Goal: Task Accomplishment & Management: Use online tool/utility

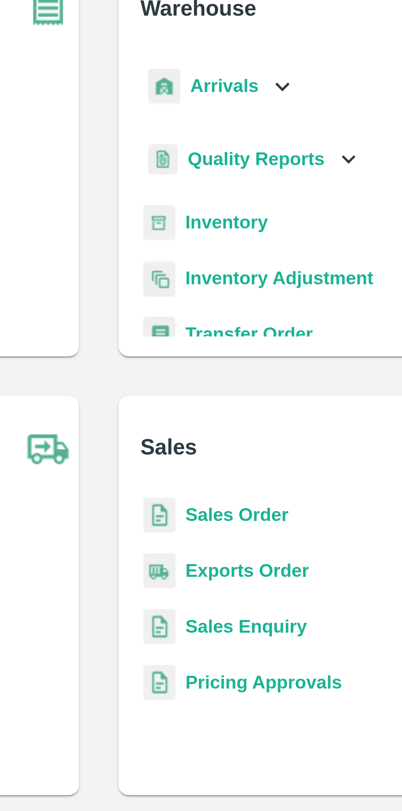
click at [258, 89] on icon at bounding box center [261, 93] width 9 height 9
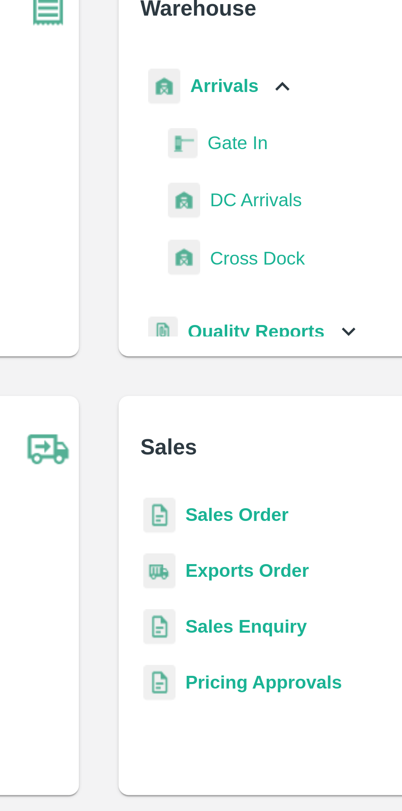
click at [255, 129] on span "DC Arrivals" at bounding box center [253, 131] width 30 height 9
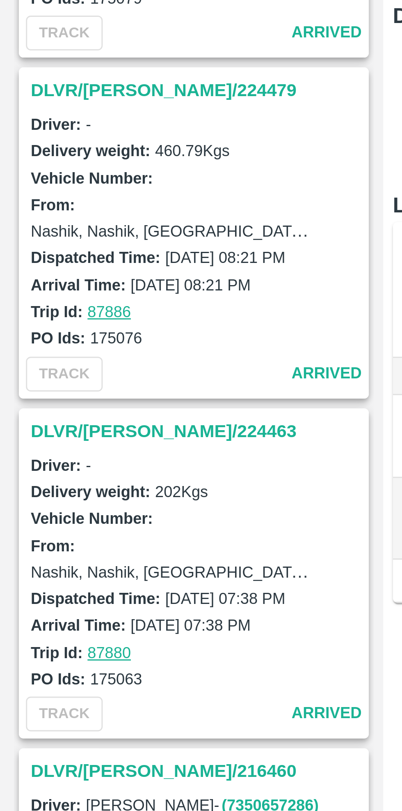
scroll to position [1142, 0]
click at [49, 260] on h3 "DLVR/[PERSON_NAME]/224463" at bounding box center [73, 265] width 114 height 11
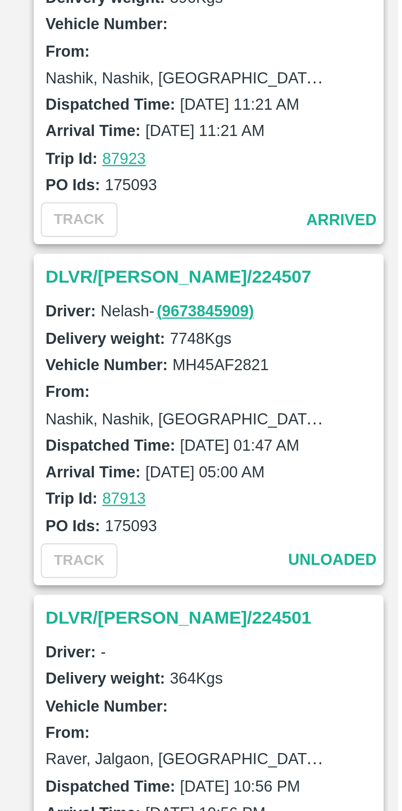
scroll to position [264, 0]
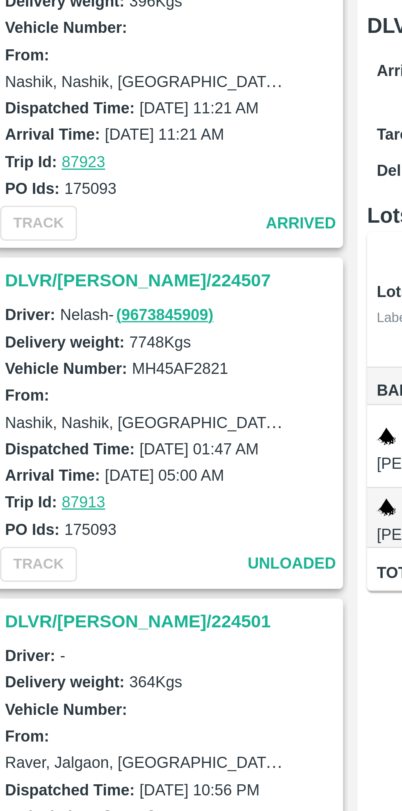
click at [39, 211] on h3 "DLVR/NASH/224507" at bounding box center [73, 210] width 114 height 11
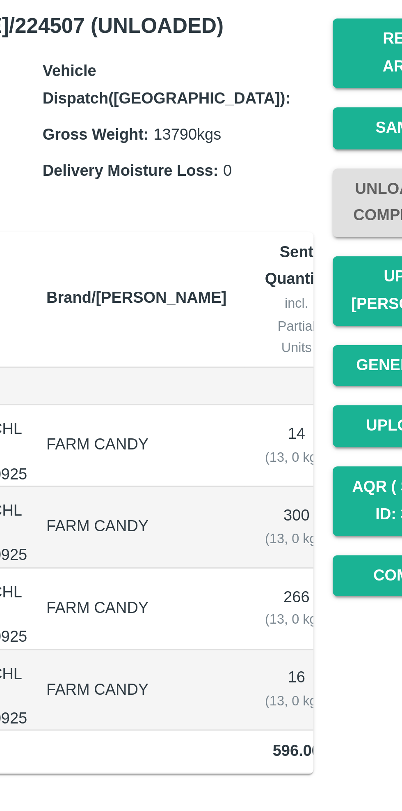
scroll to position [669, 0]
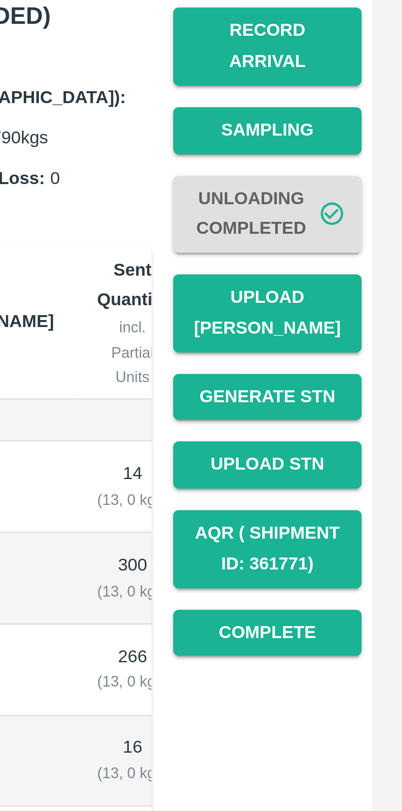
click at [363, 204] on button "Upload [PERSON_NAME]" at bounding box center [360, 214] width 57 height 24
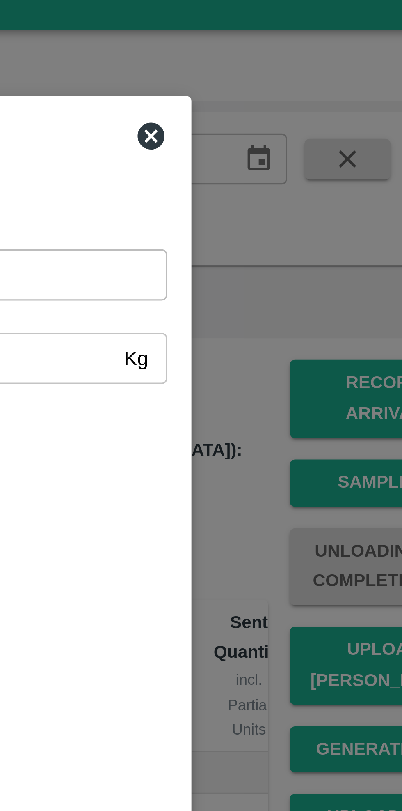
click at [290, 51] on icon at bounding box center [289, 53] width 8 height 8
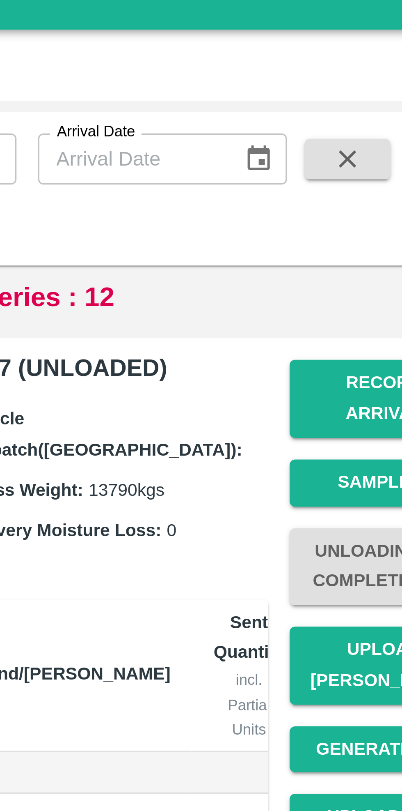
scroll to position [768, 0]
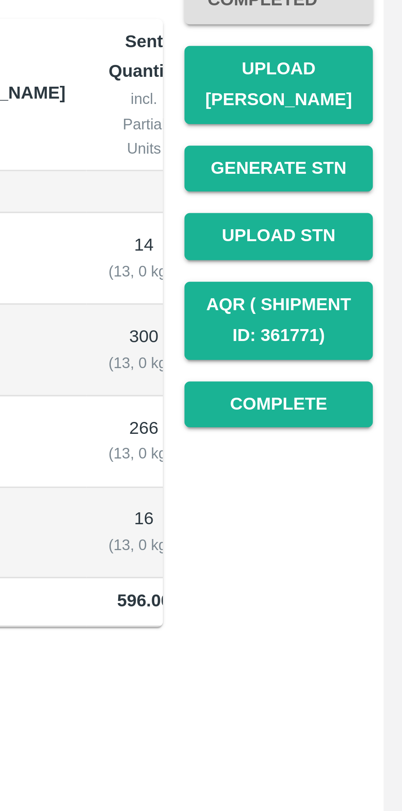
click at [362, 305] on button "Complete" at bounding box center [360, 312] width 57 height 14
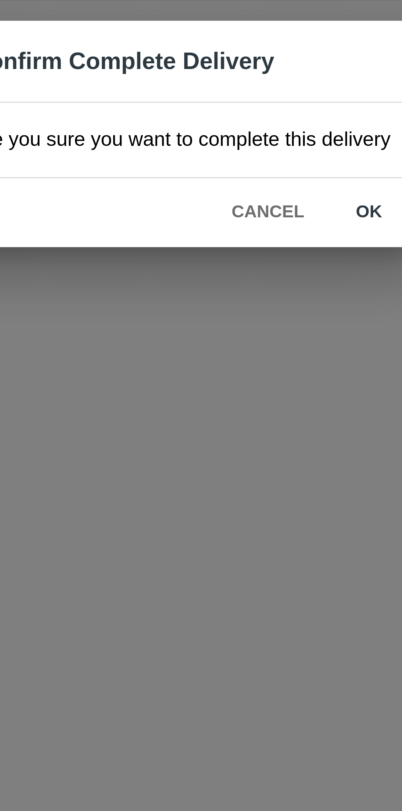
click at [260, 427] on button "ok" at bounding box center [259, 429] width 26 height 14
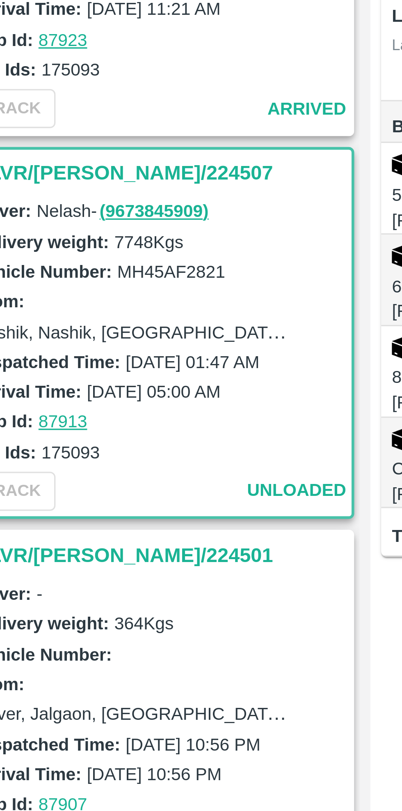
scroll to position [213, 0]
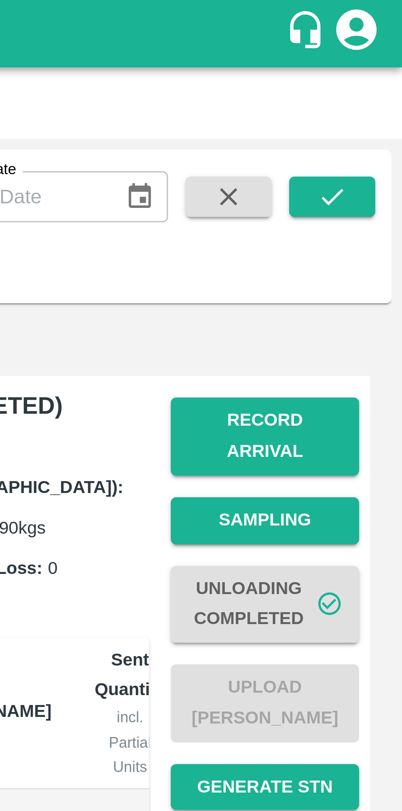
click at [379, 55] on icon "submit" at bounding box center [381, 59] width 9 height 9
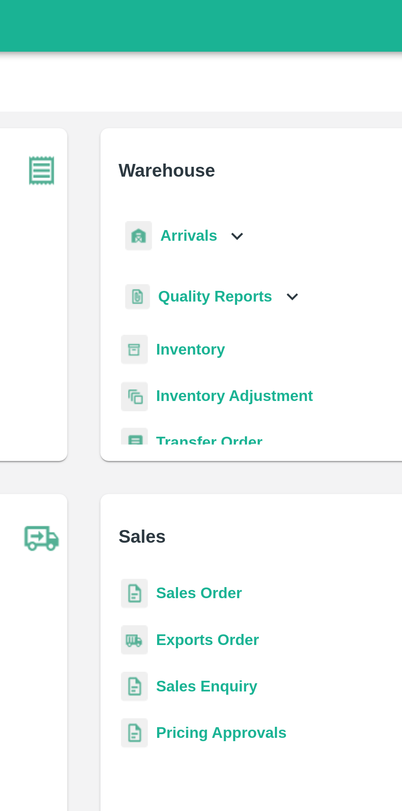
click at [259, 92] on icon at bounding box center [261, 93] width 9 height 9
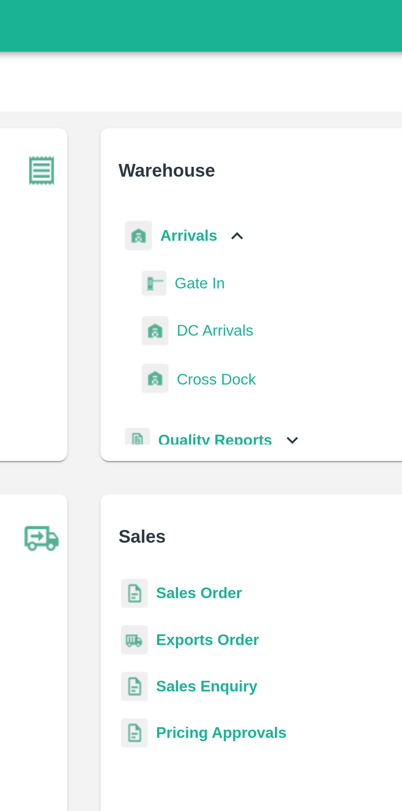
click at [262, 131] on span "DC Arrivals" at bounding box center [253, 131] width 30 height 9
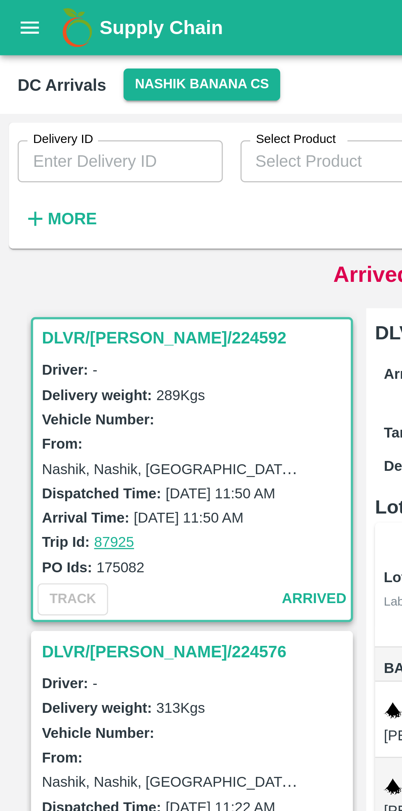
click at [80, 26] on button "Nashik Banana CS" at bounding box center [75, 31] width 58 height 12
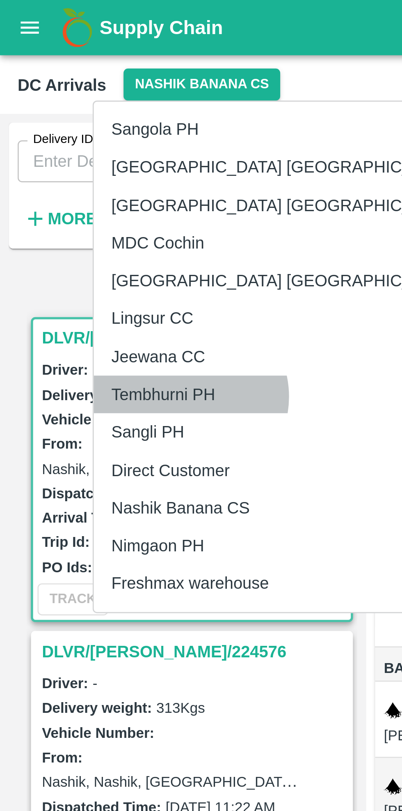
click at [70, 147] on li "Tembhurni PH" at bounding box center [106, 147] width 142 height 14
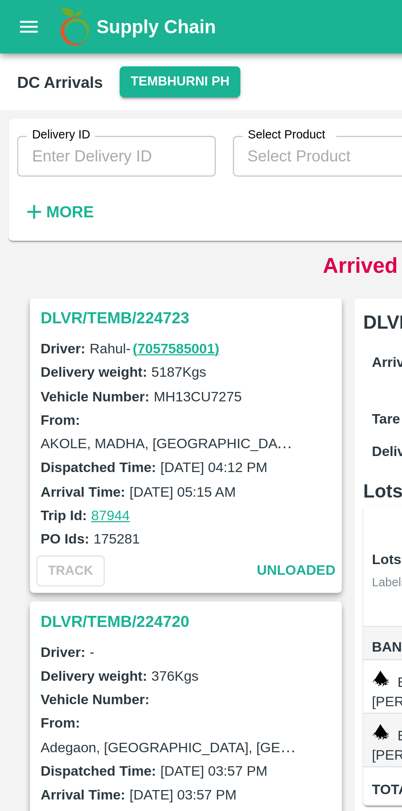
scroll to position [2246, 0]
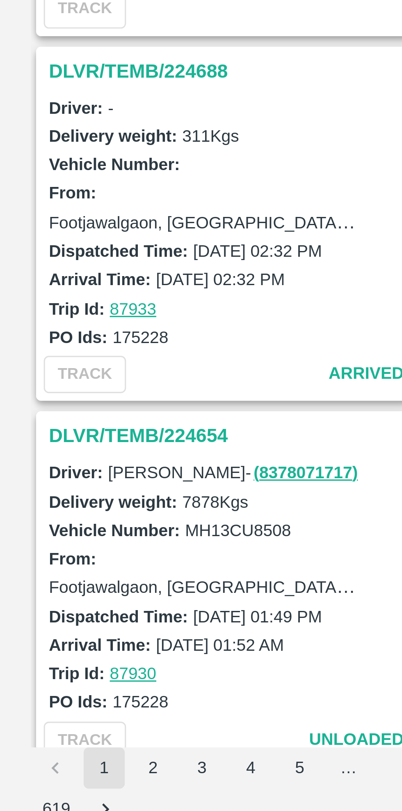
click at [48, 783] on button "2" at bounding box center [48, 780] width 13 height 13
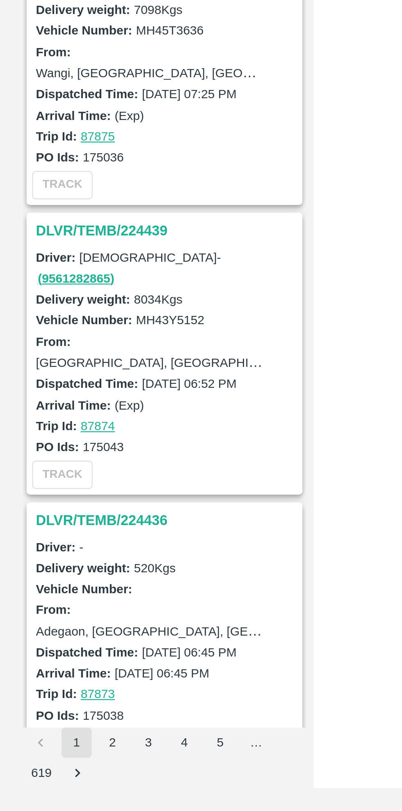
click at [65, 781] on button "3" at bounding box center [64, 780] width 13 height 13
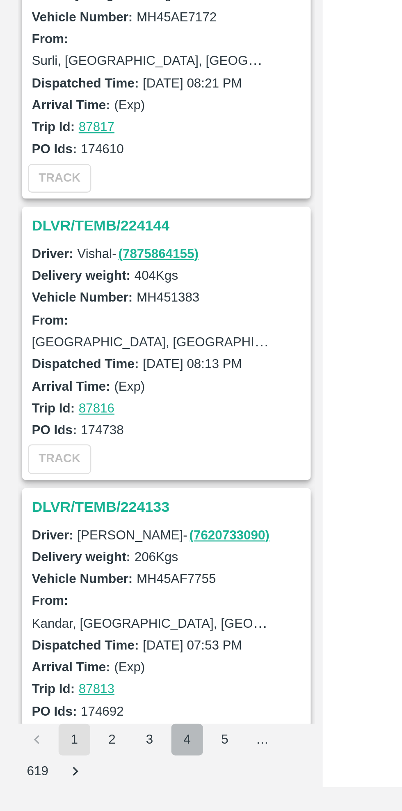
click at [81, 783] on button "4" at bounding box center [80, 780] width 13 height 13
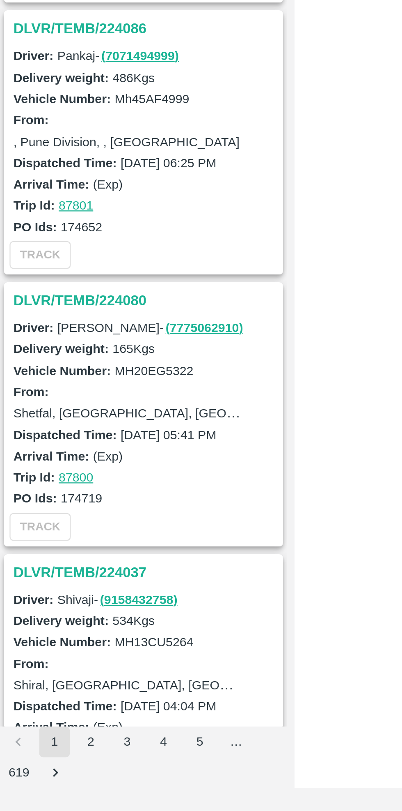
click at [54, 781] on button "2" at bounding box center [48, 780] width 13 height 13
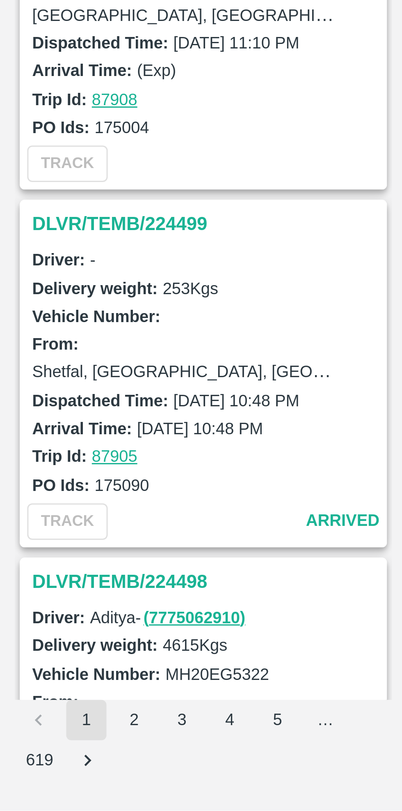
scroll to position [904, 0]
